Goal: Check status: Check status

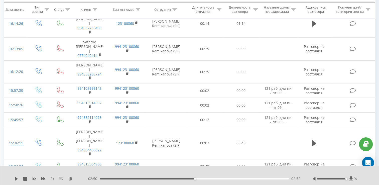
scroll to position [1005, 0]
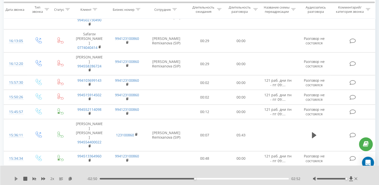
click at [16, 177] on icon at bounding box center [16, 179] width 4 height 4
click at [14, 178] on icon at bounding box center [16, 179] width 4 height 4
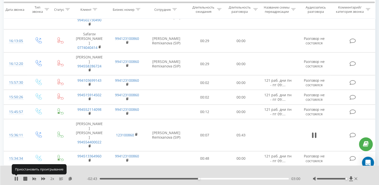
click at [14, 178] on icon at bounding box center [16, 179] width 4 height 4
click at [301, 166] on td at bounding box center [314, 182] width 35 height 32
click at [310, 166] on td at bounding box center [314, 182] width 35 height 32
click at [311, 178] on button at bounding box center [314, 182] width 8 height 8
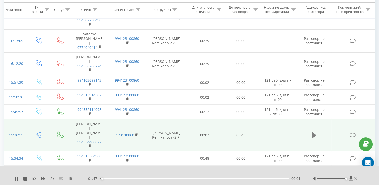
click at [316, 132] on icon at bounding box center [314, 135] width 5 height 7
drag, startPoint x: 187, startPoint y: 178, endPoint x: 189, endPoint y: 180, distance: 2.7
click at [188, 180] on div "--:-- --:--" at bounding box center [193, 178] width 213 height 5
click at [190, 178] on div "00:00" at bounding box center [194, 179] width 189 height 2
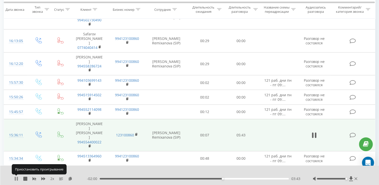
click at [17, 177] on icon at bounding box center [17, 179] width 1 height 4
